Goal: Task Accomplishment & Management: Complete application form

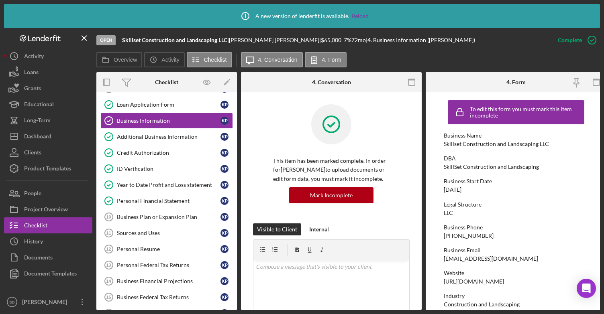
scroll to position [65, 0]
click at [155, 216] on div "Business Plan or Expansion Plan" at bounding box center [169, 216] width 104 height 6
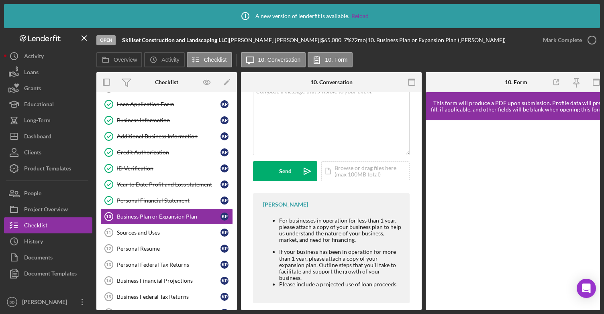
scroll to position [53, 0]
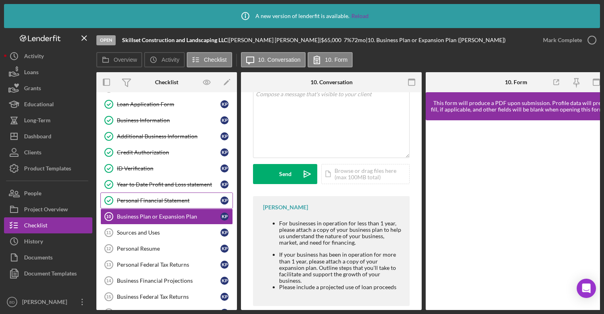
click at [157, 199] on div "Personal Financial Statement" at bounding box center [169, 200] width 104 height 6
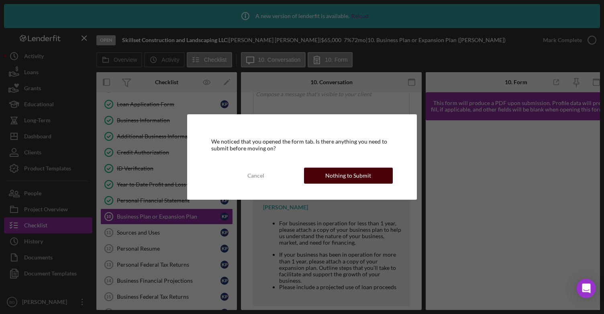
click at [350, 177] on div "Nothing to Submit" at bounding box center [348, 176] width 46 height 16
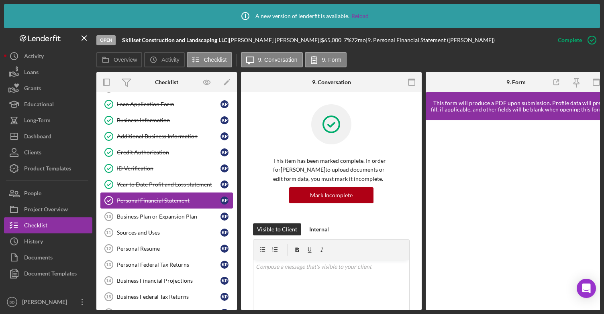
drag, startPoint x: 157, startPoint y: 197, endPoint x: 152, endPoint y: 197, distance: 5.2
click at [152, 197] on div "Personal Financial Statement" at bounding box center [169, 200] width 104 height 6
click at [553, 81] on icon "button" at bounding box center [556, 82] width 18 height 18
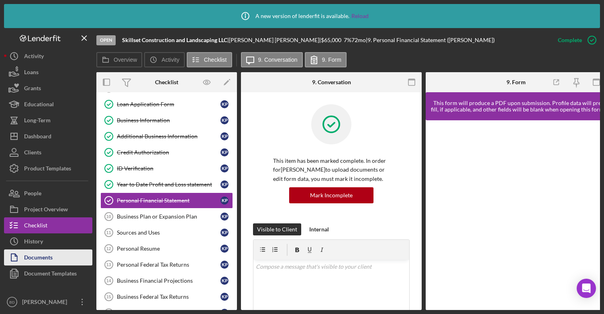
click at [44, 260] on div "Documents" at bounding box center [38, 259] width 28 height 18
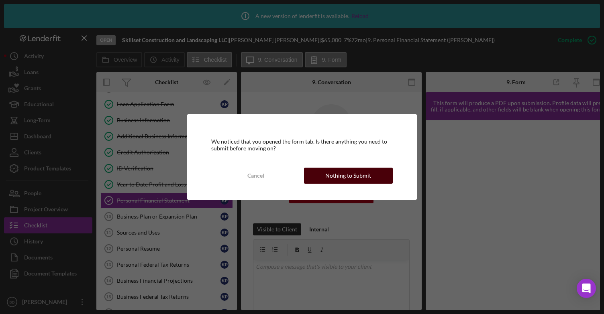
click at [334, 174] on div "Nothing to Submit" at bounding box center [348, 176] width 46 height 16
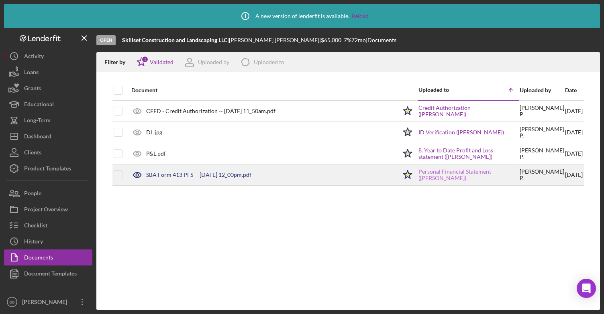
click at [420, 169] on link "Personal Financial Statement (Kendra Paul)" at bounding box center [468, 175] width 100 height 13
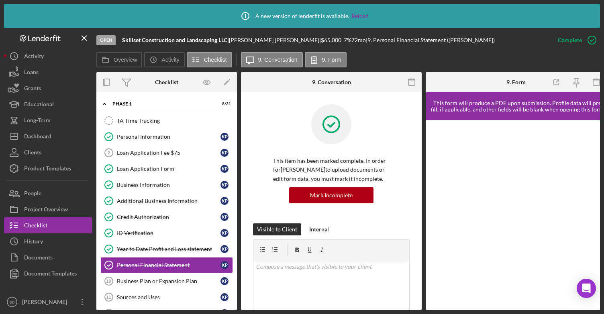
scroll to position [62, 0]
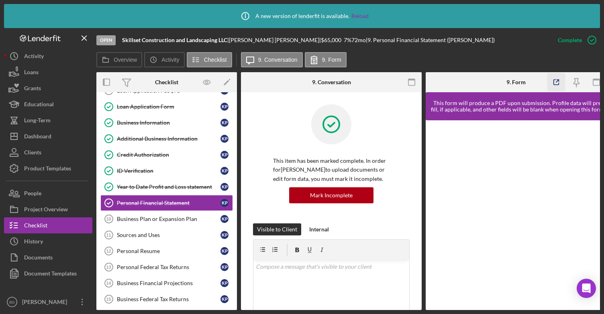
click at [557, 81] on icon "button" at bounding box center [556, 82] width 18 height 18
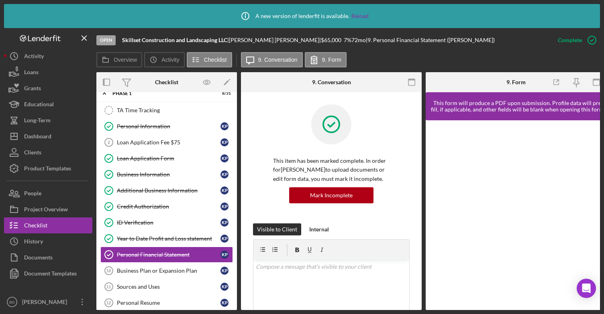
scroll to position [5, 0]
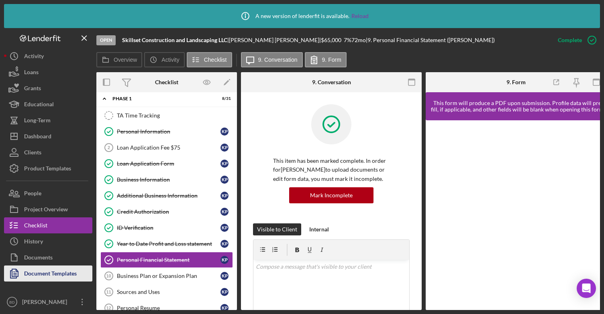
click at [41, 272] on div "Document Templates" at bounding box center [50, 275] width 53 height 18
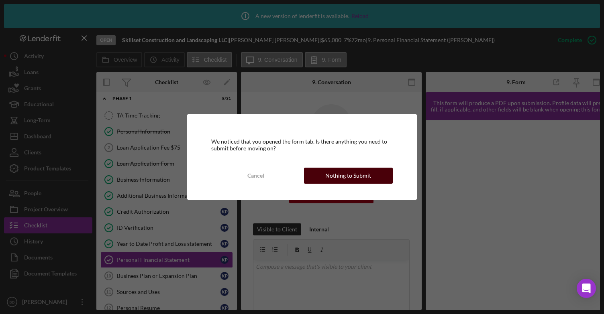
click at [333, 177] on div "Nothing to Submit" at bounding box center [348, 176] width 46 height 16
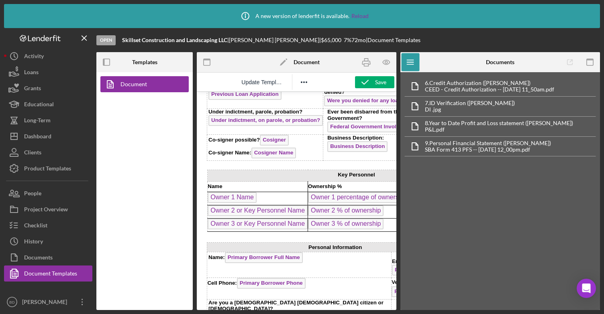
scroll to position [400, 0]
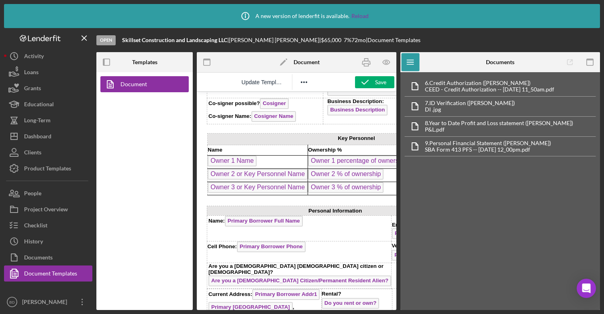
drag, startPoint x: 392, startPoint y: 116, endPoint x: 597, endPoint y: 291, distance: 269.8
click at [366, 65] on icon "button" at bounding box center [366, 62] width 18 height 18
click at [201, 77] on div "Update Template" at bounding box center [274, 82] width 155 height 16
click at [37, 255] on div "Documents" at bounding box center [38, 259] width 28 height 18
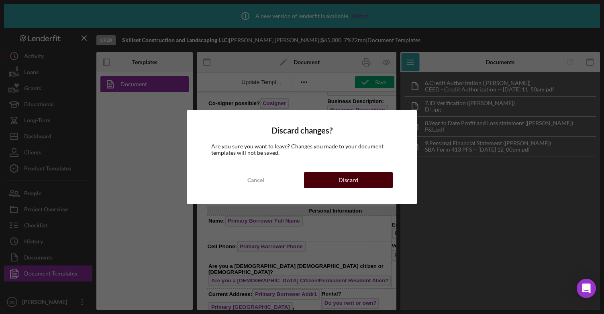
click at [335, 183] on button "Discard" at bounding box center [348, 180] width 89 height 16
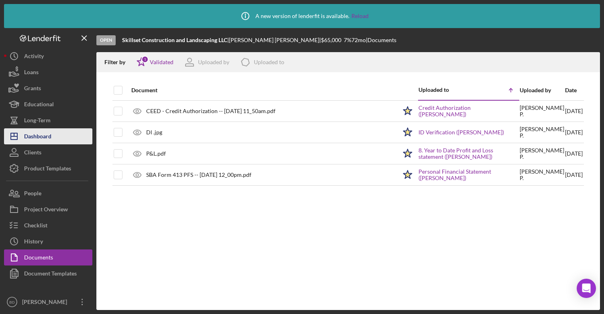
click at [39, 134] on div "Dashboard" at bounding box center [37, 137] width 27 height 18
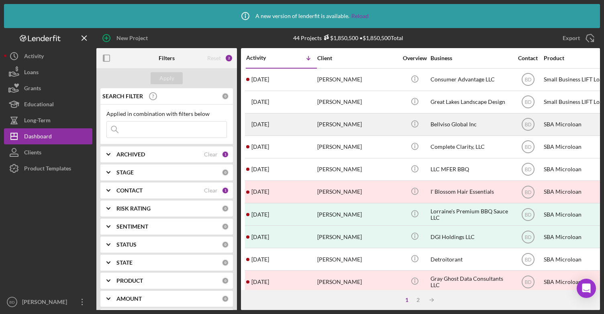
click at [348, 124] on div "Hellen Gooden" at bounding box center [357, 124] width 80 height 21
